Goal: Transaction & Acquisition: Obtain resource

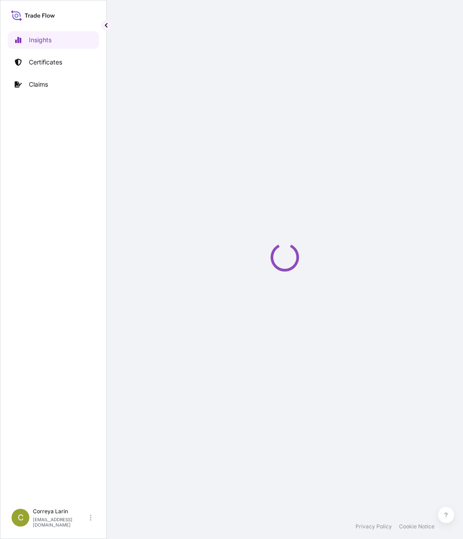
select select "2025"
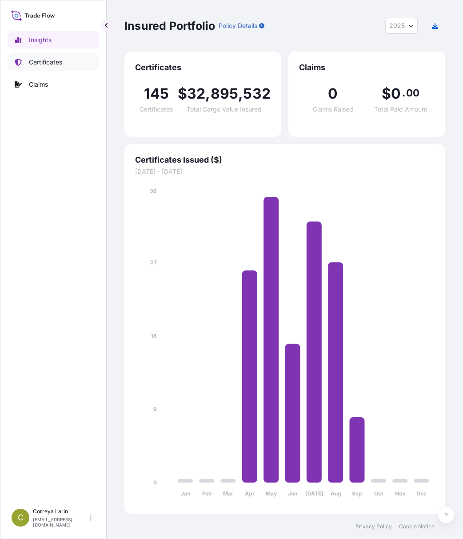
click at [44, 64] on p "Certificates" at bounding box center [45, 62] width 33 height 9
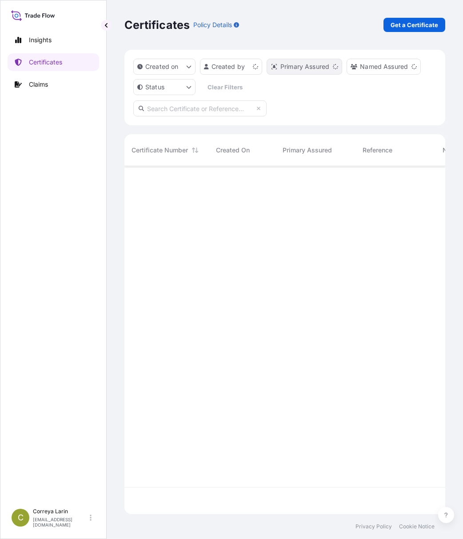
scroll to position [346, 314]
click at [402, 24] on p "Get a Certificate" at bounding box center [415, 24] width 48 height 9
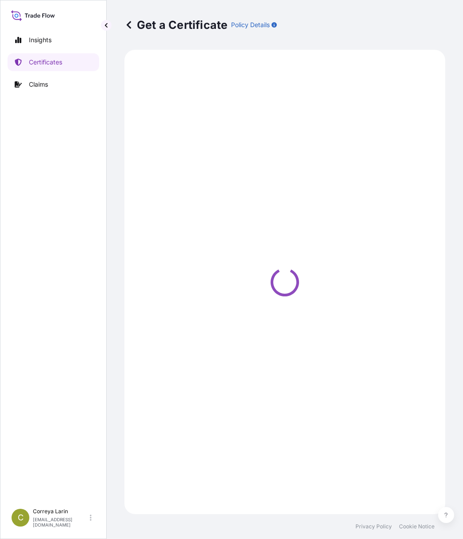
select select "Sea"
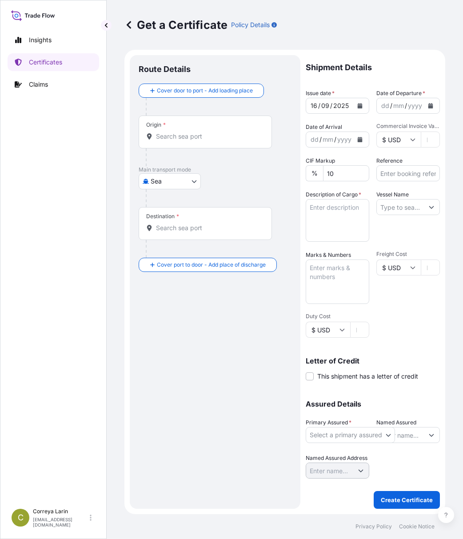
click at [425, 137] on input "Commercial Invoice Value *" at bounding box center [430, 140] width 19 height 16
paste input "94050.00"
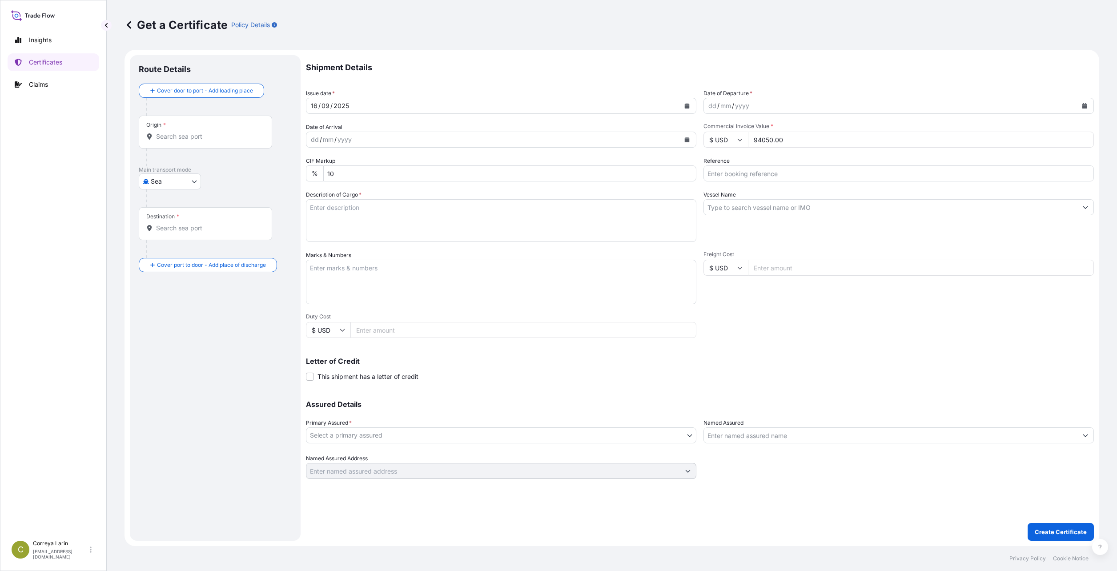
type input "94050.00"
click at [410, 108] on div "[DATE]" at bounding box center [493, 106] width 374 height 16
click at [463, 106] on icon "Calendar" at bounding box center [687, 105] width 5 height 5
click at [354, 180] on div "10" at bounding box center [355, 181] width 16 height 16
click at [463, 104] on icon "Calendar" at bounding box center [1084, 105] width 5 height 5
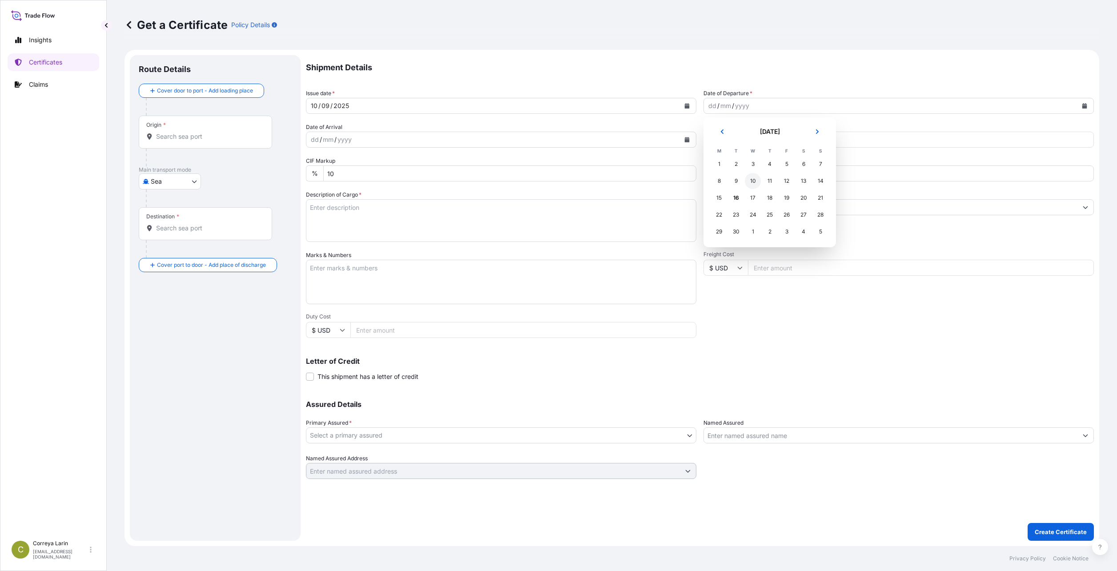
click at [463, 182] on div "10" at bounding box center [753, 181] width 16 height 16
click at [463, 174] on input "Reference" at bounding box center [899, 173] width 390 height 16
click at [463, 176] on input "Reference" at bounding box center [899, 173] width 390 height 16
paste input "81448658"
type input "81448658"
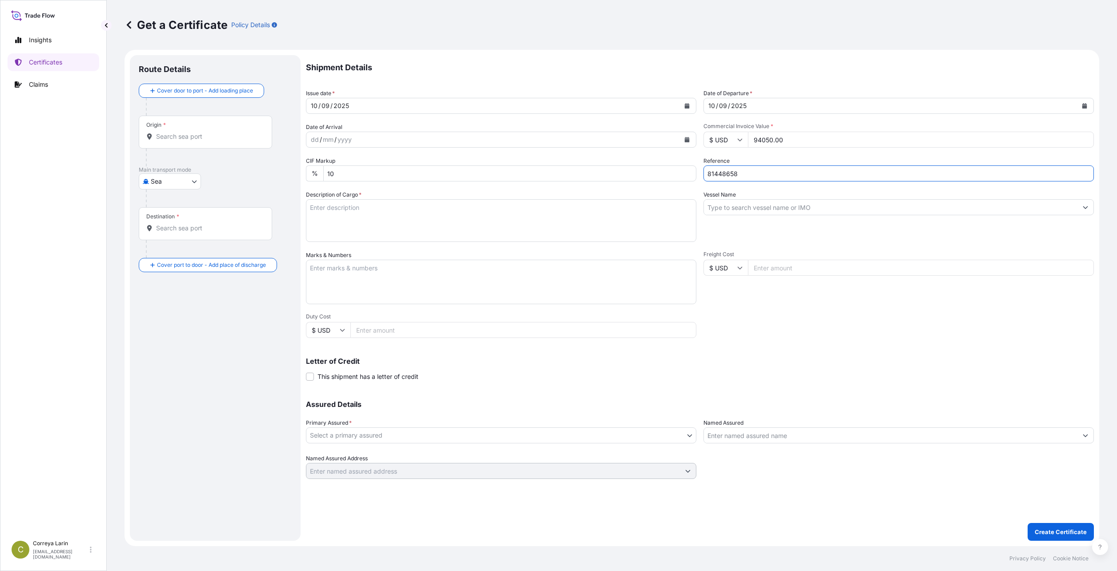
drag, startPoint x: 755, startPoint y: 174, endPoint x: 693, endPoint y: 168, distance: 62.1
click at [463, 168] on div "Shipment Details Issue date * [DATE] Date of Departure * [DATE] Date of Arrival…" at bounding box center [700, 267] width 788 height 424
click at [364, 213] on textarea "Description of Cargo *" at bounding box center [501, 220] width 390 height 43
paste textarea "4 X 40 FT CONTAINER CONTAINING 99.00 MT MARLEX HIGH DENSITY POLYETHYLENE RESIN …"
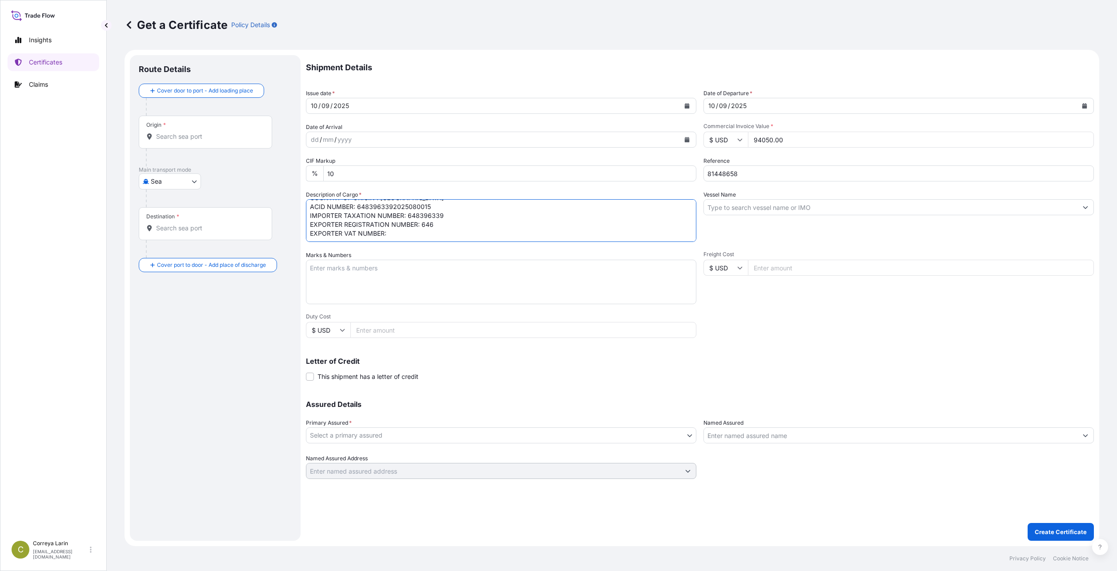
paste textarea "[CREDIT_CARD_NUMBER]"
type textarea "4 X 40 FT CONTAINER CONTAINING 99.00 MT MARLEX HIGH DENSITY POLYETHYLENE RESIN …"
drag, startPoint x: 868, startPoint y: 78, endPoint x: 855, endPoint y: 117, distance: 40.8
click at [463, 78] on p "Shipment Details" at bounding box center [700, 67] width 788 height 25
click at [463, 208] on input "Vessel Name" at bounding box center [891, 207] width 374 height 16
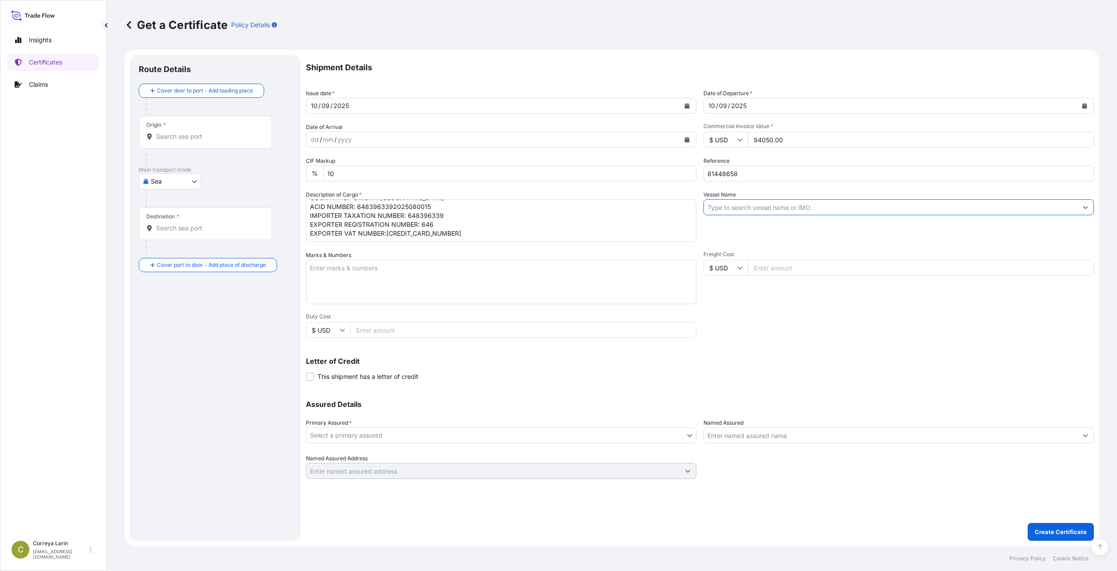
paste input "MAERSK BALTIMORE 537S"
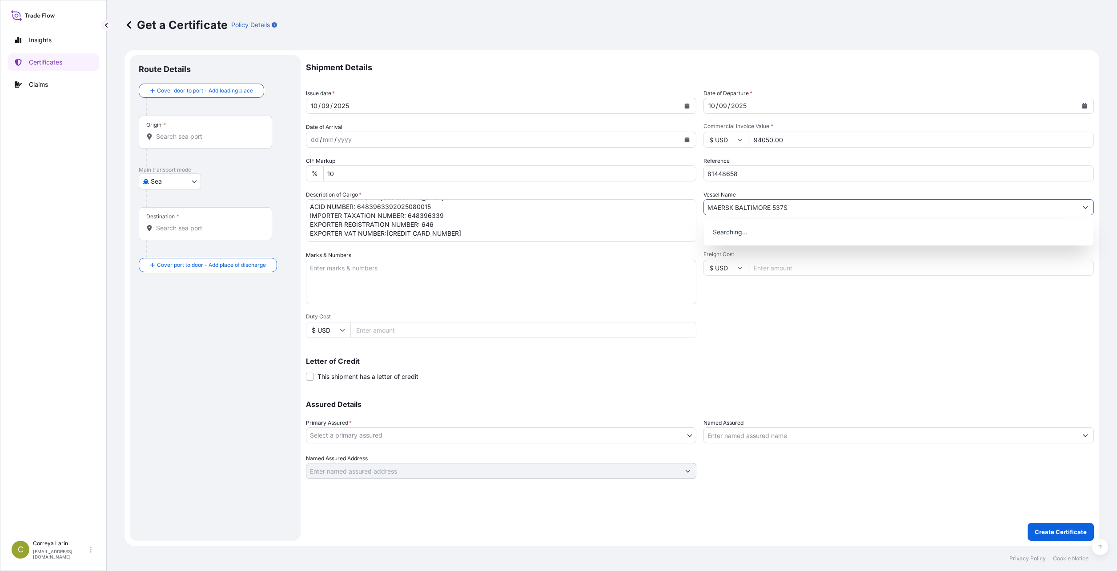
type input "MAERSK BALTIMORE 537S"
click at [392, 278] on textarea "Marks & Numbers" at bounding box center [501, 282] width 390 height 44
click at [357, 278] on textarea "Marks & Numbers" at bounding box center [501, 282] width 390 height 44
paste textarea "G Z FOR TRADE AND INDUSTRY 5TH SETTLEMENT, [GEOGRAPHIC_DATA], [GEOGRAPHIC_DATA]…"
drag, startPoint x: 407, startPoint y: 269, endPoint x: 291, endPoint y: 262, distance: 116.3
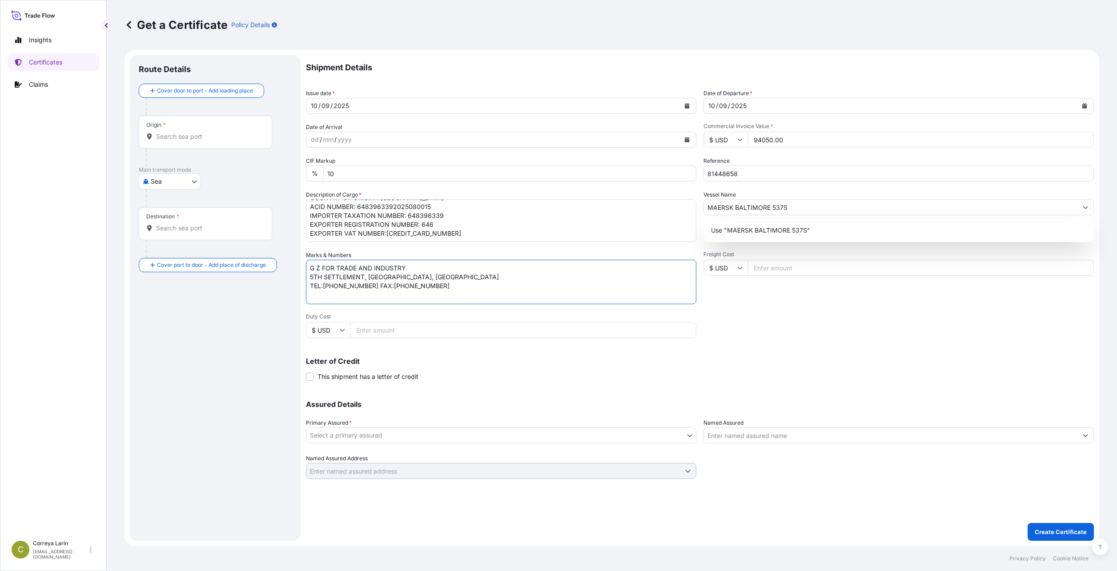
click at [291, 262] on form "Route Details Cover door to port - Add loading place Place of loading Road / [G…" at bounding box center [612, 298] width 975 height 496
type textarea "G Z FOR TRADE AND INDUSTRY 5TH SETTLEMENT, [GEOGRAPHIC_DATA], [GEOGRAPHIC_DATA]…"
drag, startPoint x: 884, startPoint y: 355, endPoint x: 849, endPoint y: 350, distance: 35.0
click at [463, 352] on div "Letter of Credit This shipment has a letter of credit Letter of credit * Letter…" at bounding box center [700, 364] width 788 height 34
click at [366, 437] on body "Insights Certificates Claims C [PERSON_NAME] [EMAIL_ADDRESS][DOMAIN_NAME] Get a…" at bounding box center [558, 285] width 1117 height 571
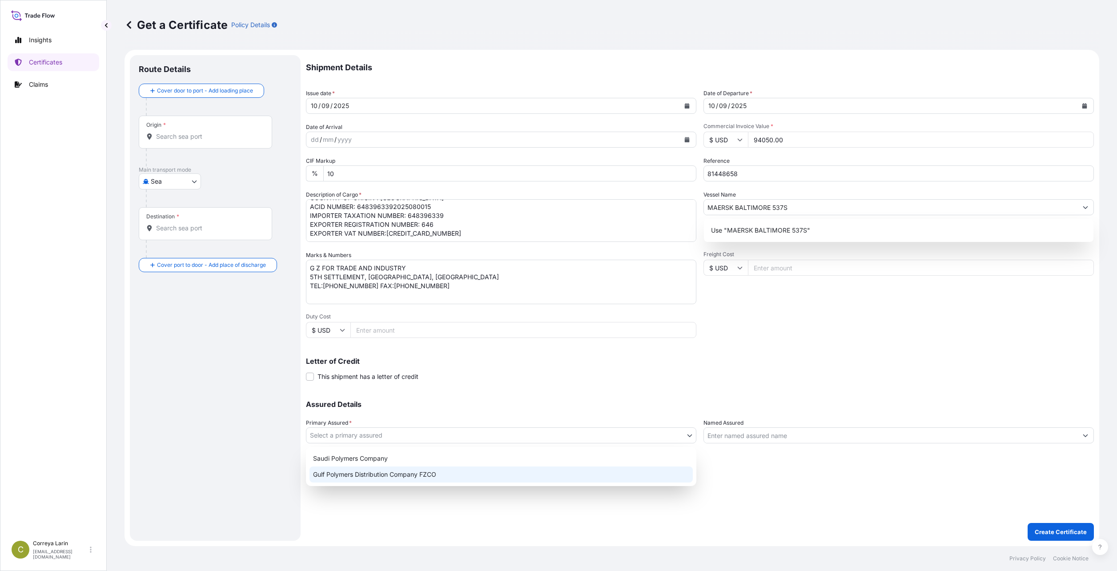
click at [384, 470] on div "Gulf Polymers Distribution Company FZCO" at bounding box center [501, 475] width 383 height 16
select select "31643"
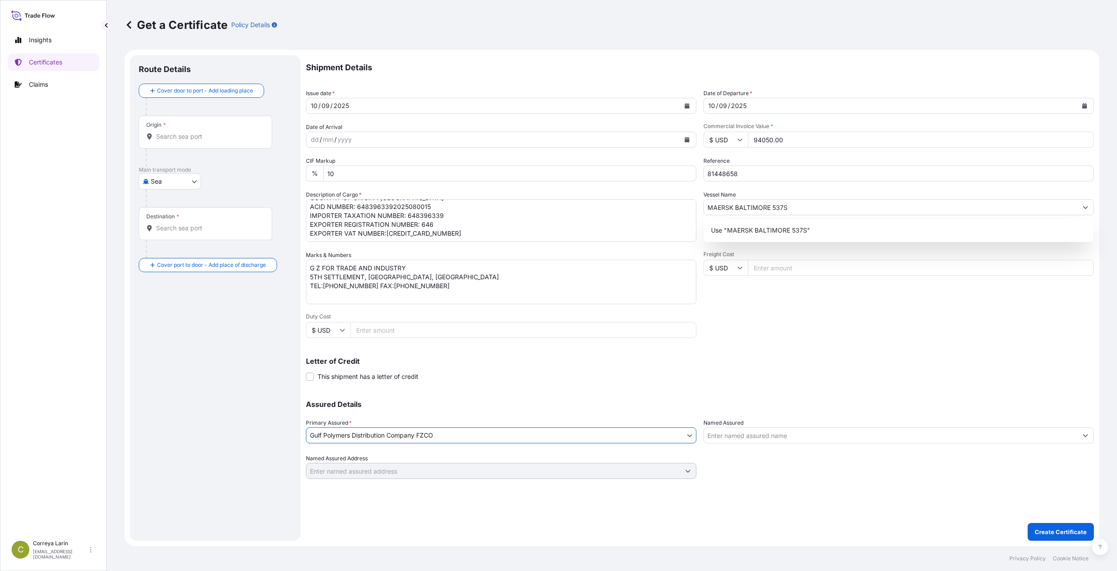
click at [463, 436] on input "Named Assured" at bounding box center [891, 435] width 374 height 16
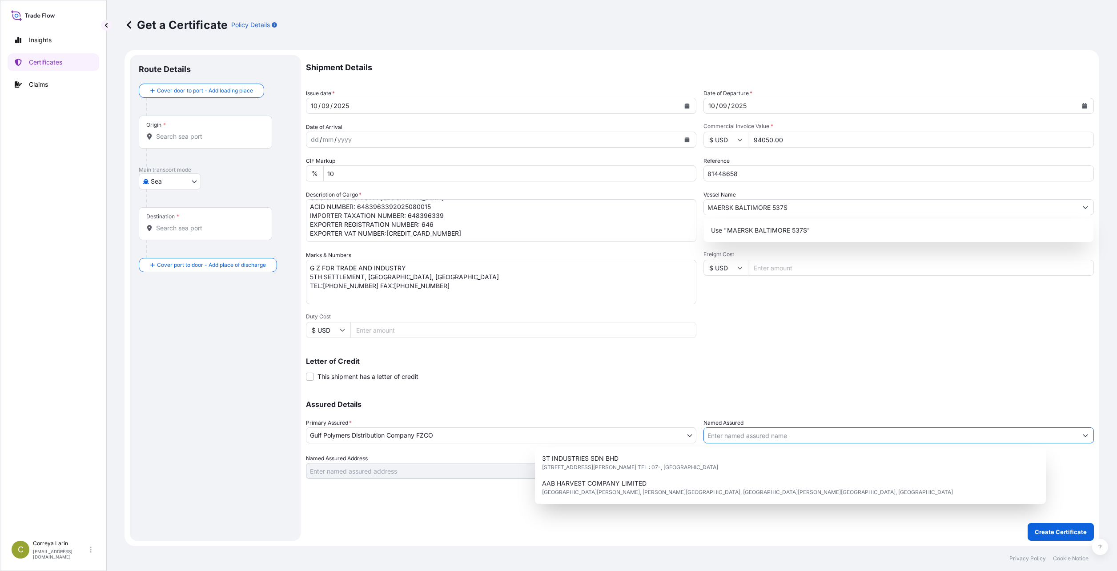
paste input "G Z FOR TRADE AND INDUSTRY"
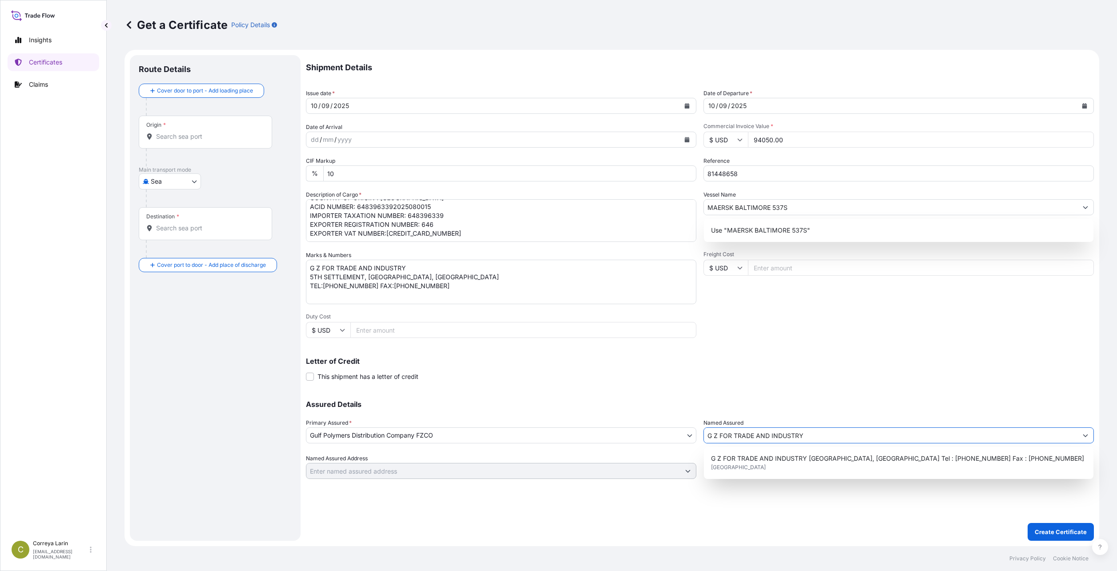
type input "G Z FOR TRADE AND INDUSTRY"
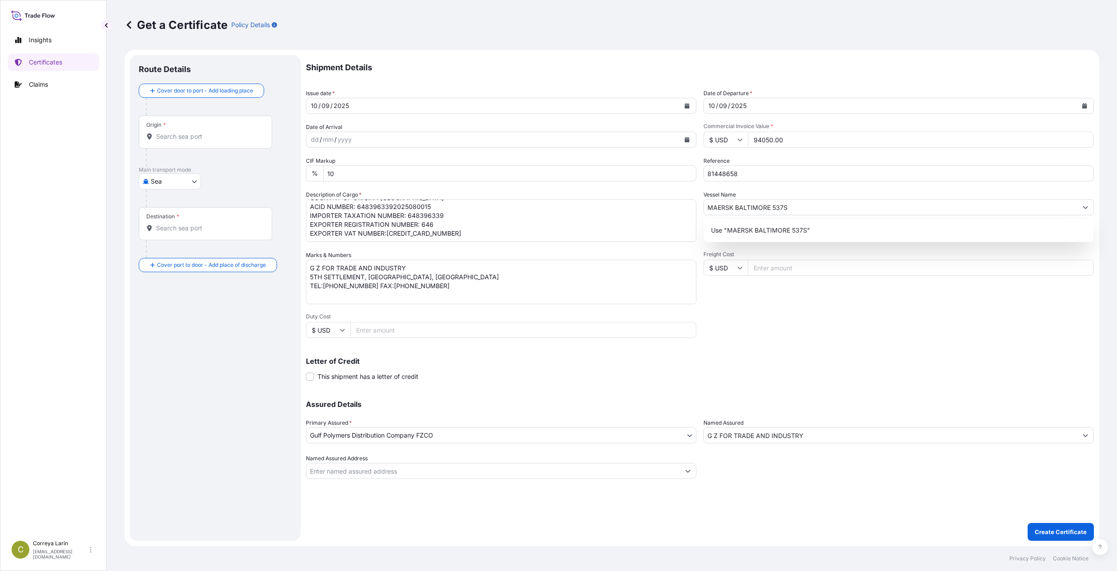
click at [230, 137] on input "Origin *" at bounding box center [208, 136] width 105 height 9
paste input "JUBAIL PORT , [GEOGRAPHIC_DATA]"
drag, startPoint x: 179, startPoint y: 136, endPoint x: 197, endPoint y: 136, distance: 18.2
click at [197, 136] on input "JUBAIL PORT , [GEOGRAPHIC_DATA]" at bounding box center [208, 136] width 105 height 9
click at [199, 160] on span "Jubail [GEOGRAPHIC_DATA]" at bounding box center [210, 163] width 83 height 9
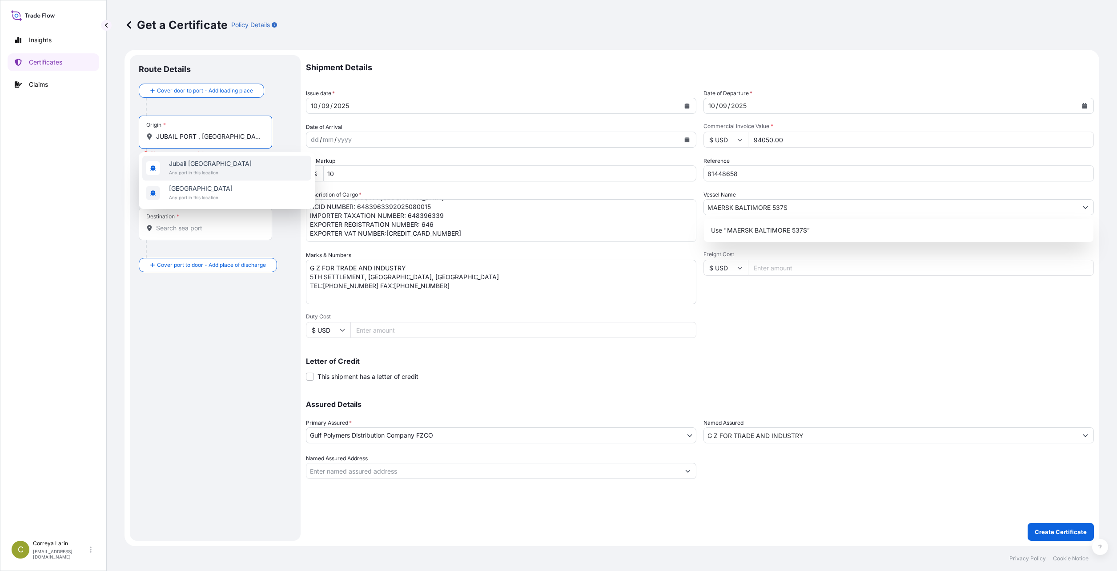
type input "Jubail [GEOGRAPHIC_DATA]"
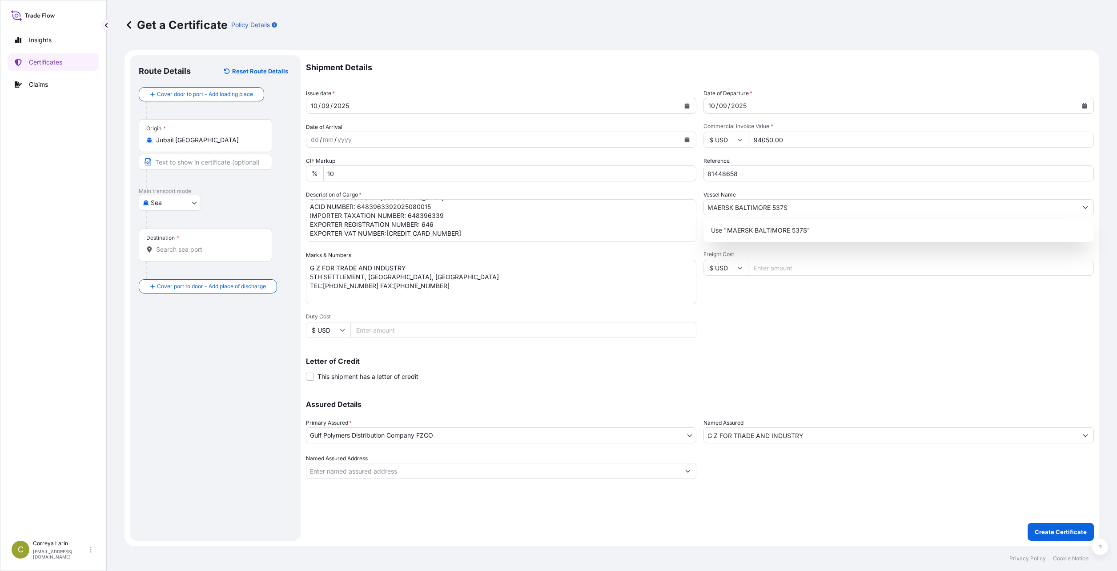
click at [181, 246] on input "Destination *" at bounding box center [208, 249] width 105 height 9
paste input "JUBAIL PORT , [GEOGRAPHIC_DATA]"
click at [199, 251] on input "JUBAIL PORT , [GEOGRAPHIC_DATA]" at bounding box center [208, 249] width 105 height 9
paste input "[GEOGRAPHIC_DATA], [GEOGRAPHIC_DATA]"
click at [215, 280] on b "[GEOGRAPHIC_DATA], [GEOGRAPHIC_DATA]" at bounding box center [235, 277] width 133 height 8
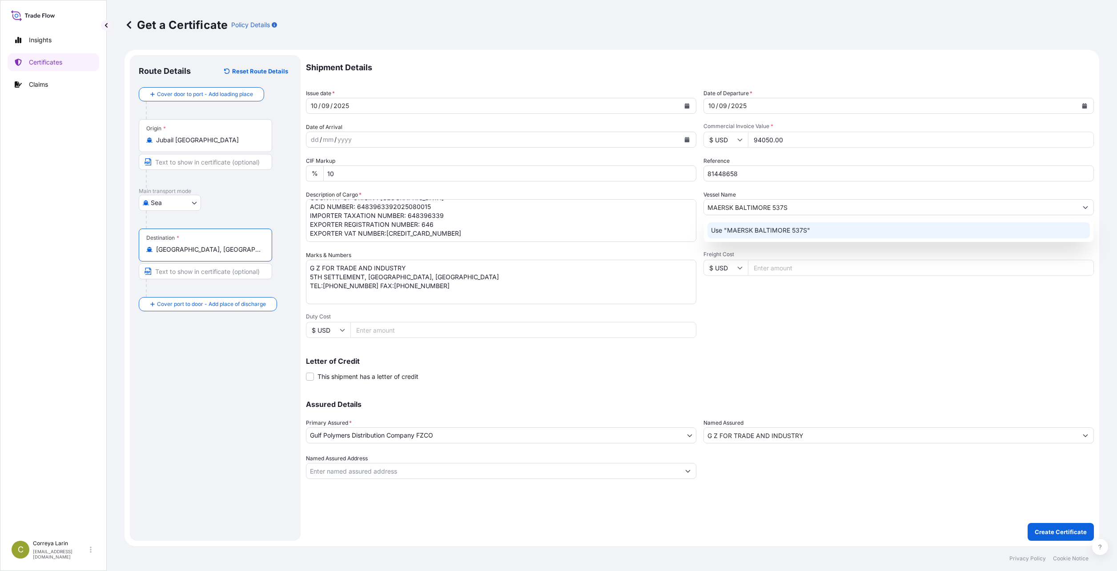
type input "[GEOGRAPHIC_DATA], [GEOGRAPHIC_DATA]"
click at [463, 326] on div "Shipment Details Issue date * [DATE] Date of Departure * [DATE] Date of Arrival…" at bounding box center [700, 267] width 788 height 424
click at [463, 231] on p "Use "MAERSK BALTIMORE 537S"" at bounding box center [760, 230] width 99 height 9
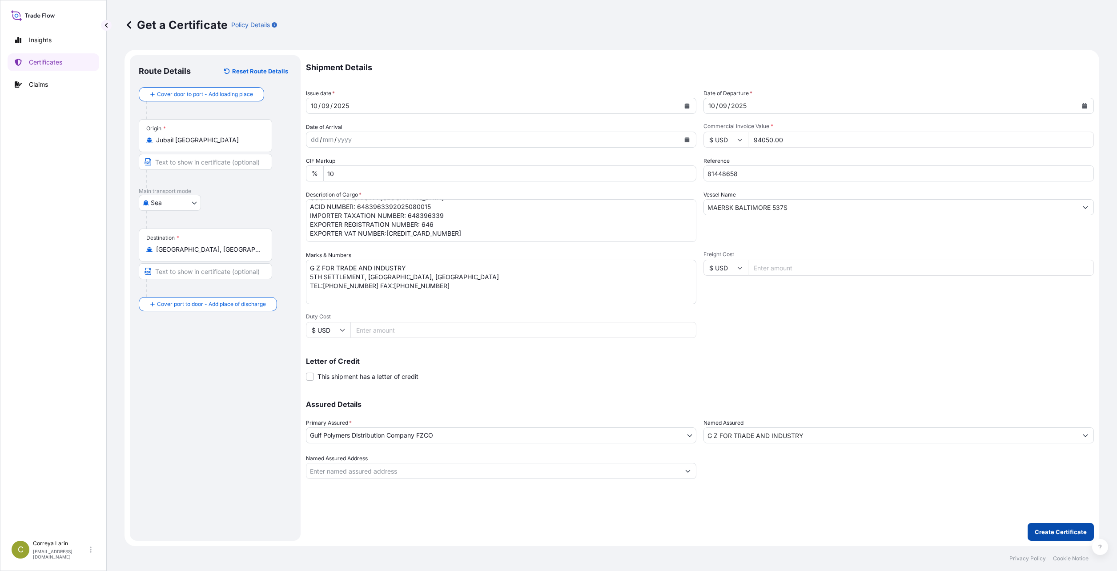
click at [463, 532] on p "Create Certificate" at bounding box center [1061, 531] width 52 height 9
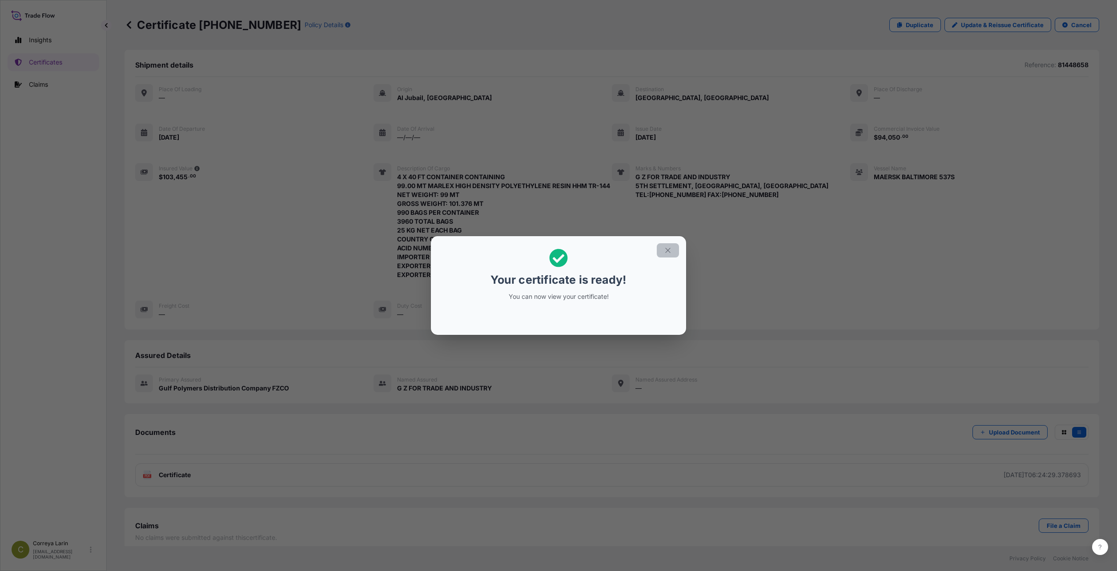
click at [463, 253] on icon "button" at bounding box center [668, 250] width 8 height 8
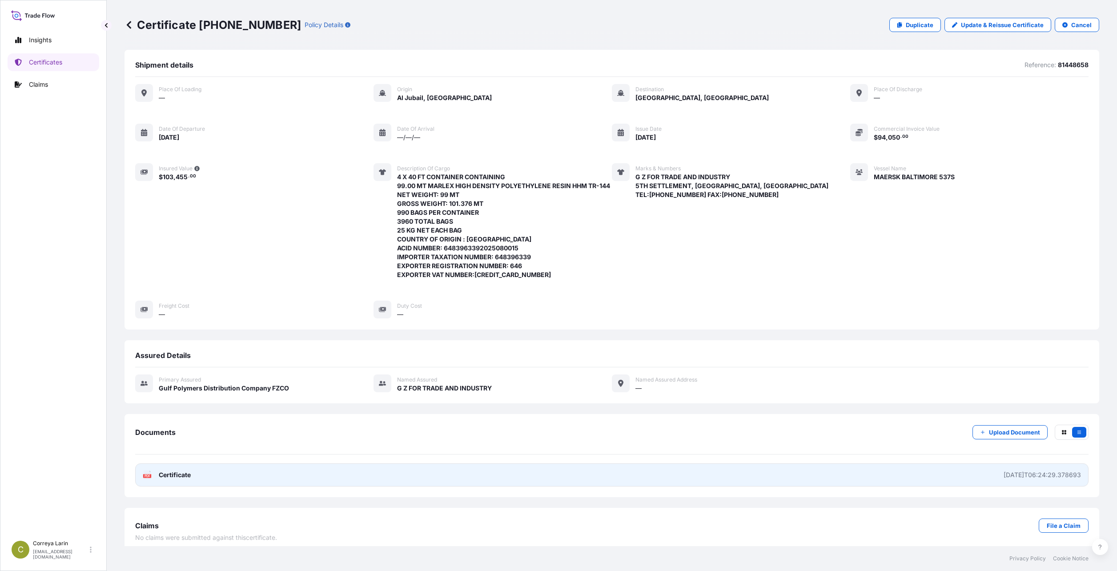
click at [463, 485] on link "PDF Certificate [DATE]T06:24:29.378693" at bounding box center [611, 474] width 953 height 23
